Goal: Task Accomplishment & Management: Use online tool/utility

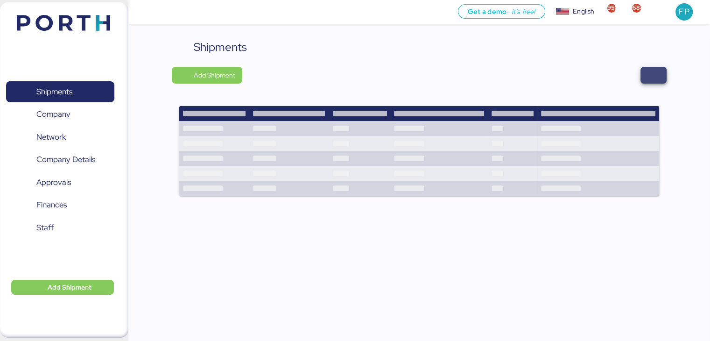
click at [647, 70] on span "button" at bounding box center [653, 75] width 26 height 17
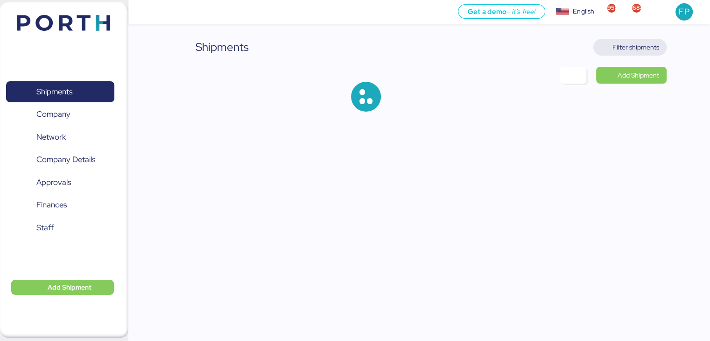
click at [636, 42] on span "Filter shipments" at bounding box center [635, 47] width 47 height 11
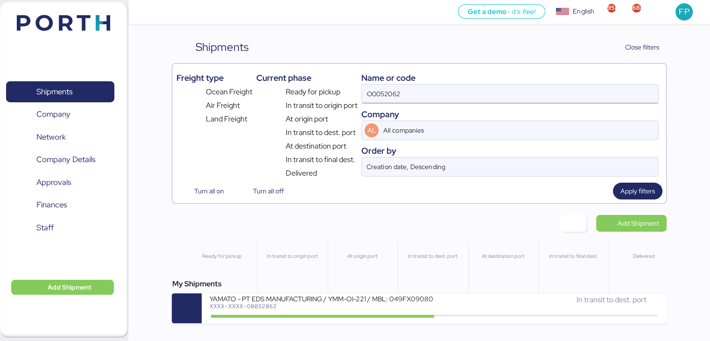
click at [374, 93] on input "O0052062" at bounding box center [510, 93] width 296 height 19
paste input "4"
type input "O0052064"
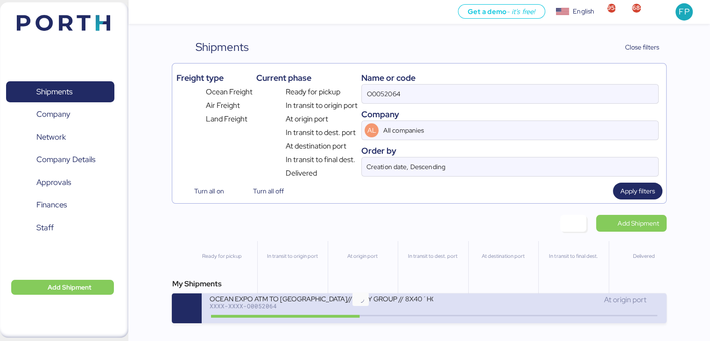
click at [361, 315] on icon at bounding box center [360, 315] width 45 height 10
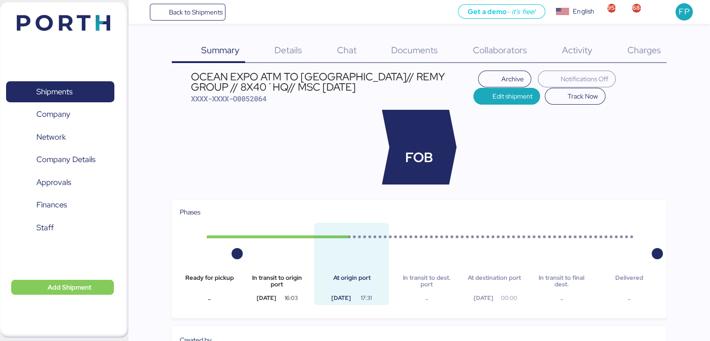
click at [635, 56] on div "Charges 0" at bounding box center [632, 51] width 69 height 24
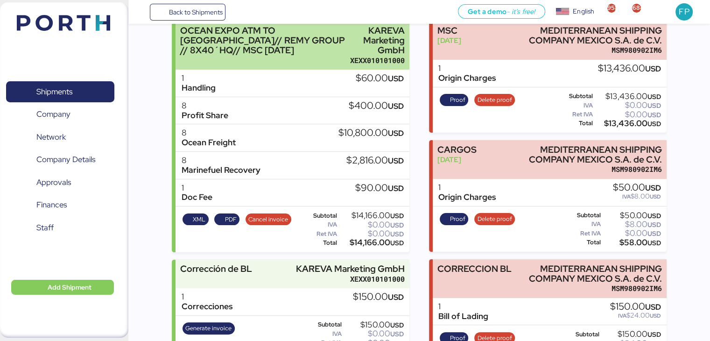
scroll to position [166, 0]
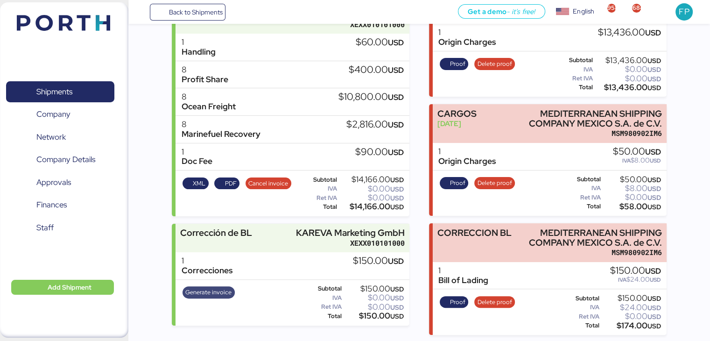
click at [201, 292] on span "Generate invoice" at bounding box center [208, 292] width 46 height 10
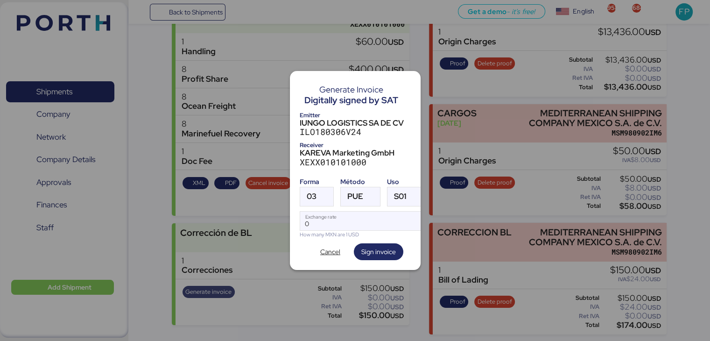
scroll to position [0, 0]
click at [314, 195] on span "03" at bounding box center [312, 196] width 10 height 8
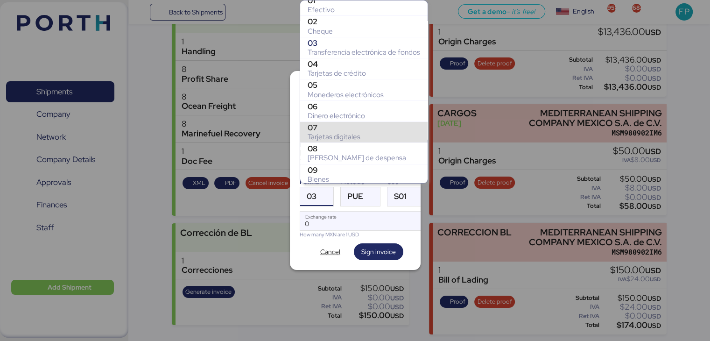
scroll to position [159, 0]
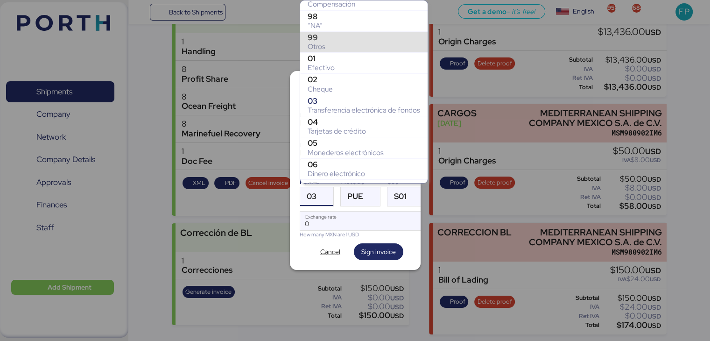
click at [320, 34] on div "99" at bounding box center [364, 37] width 112 height 9
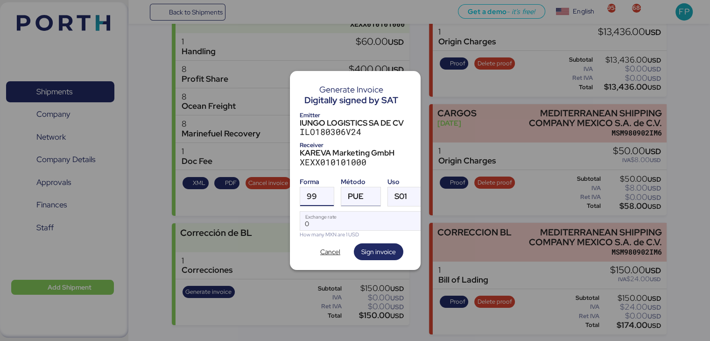
click at [356, 195] on span "PUE" at bounding box center [356, 196] width 16 height 8
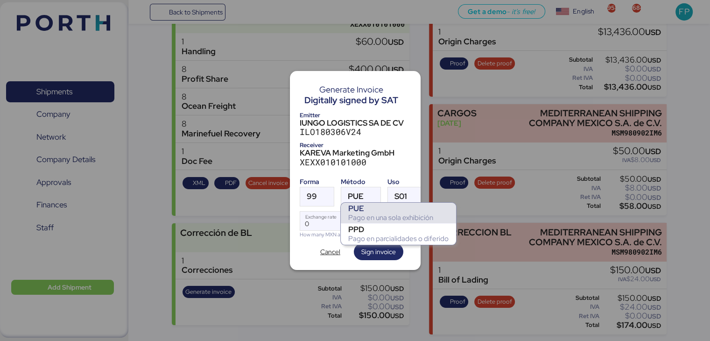
click at [365, 223] on div "PUE Pago en una sola exhibición" at bounding box center [398, 213] width 115 height 21
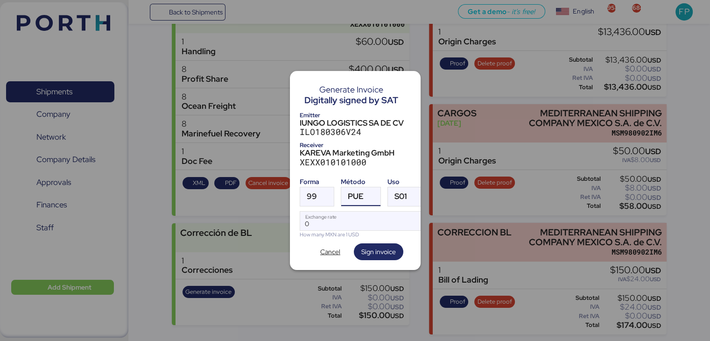
click at [353, 192] on span "PUE" at bounding box center [356, 196] width 16 height 8
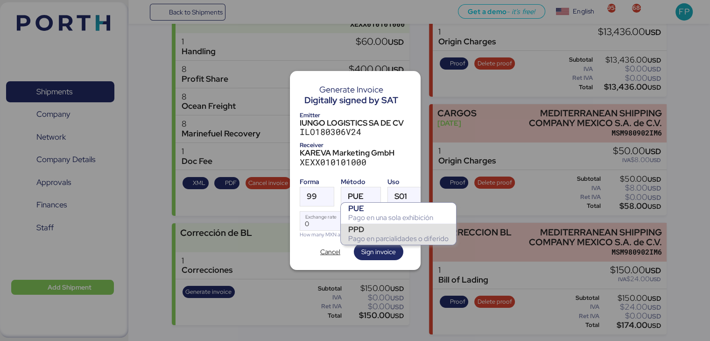
click at [361, 231] on div "PPD" at bounding box center [398, 228] width 100 height 9
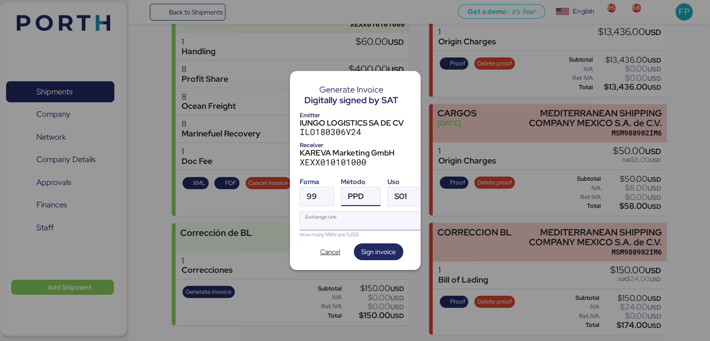
click at [341, 217] on input "Exchange rate" at bounding box center [362, 220] width 124 height 19
type input "0"
paste input "18.3602"
type input "18.3602"
click at [384, 253] on span "Sign invoice" at bounding box center [378, 251] width 35 height 11
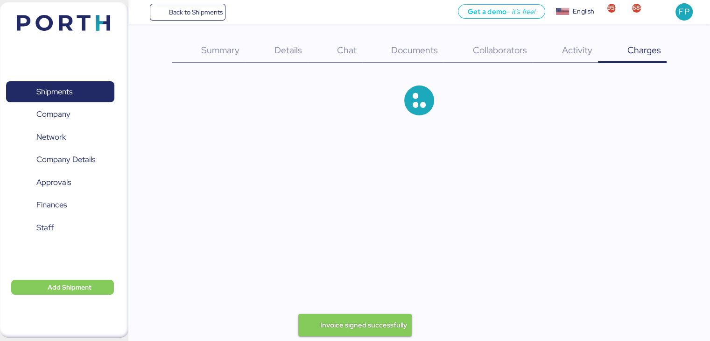
scroll to position [166, 0]
